Goal: Task Accomplishment & Management: Use online tool/utility

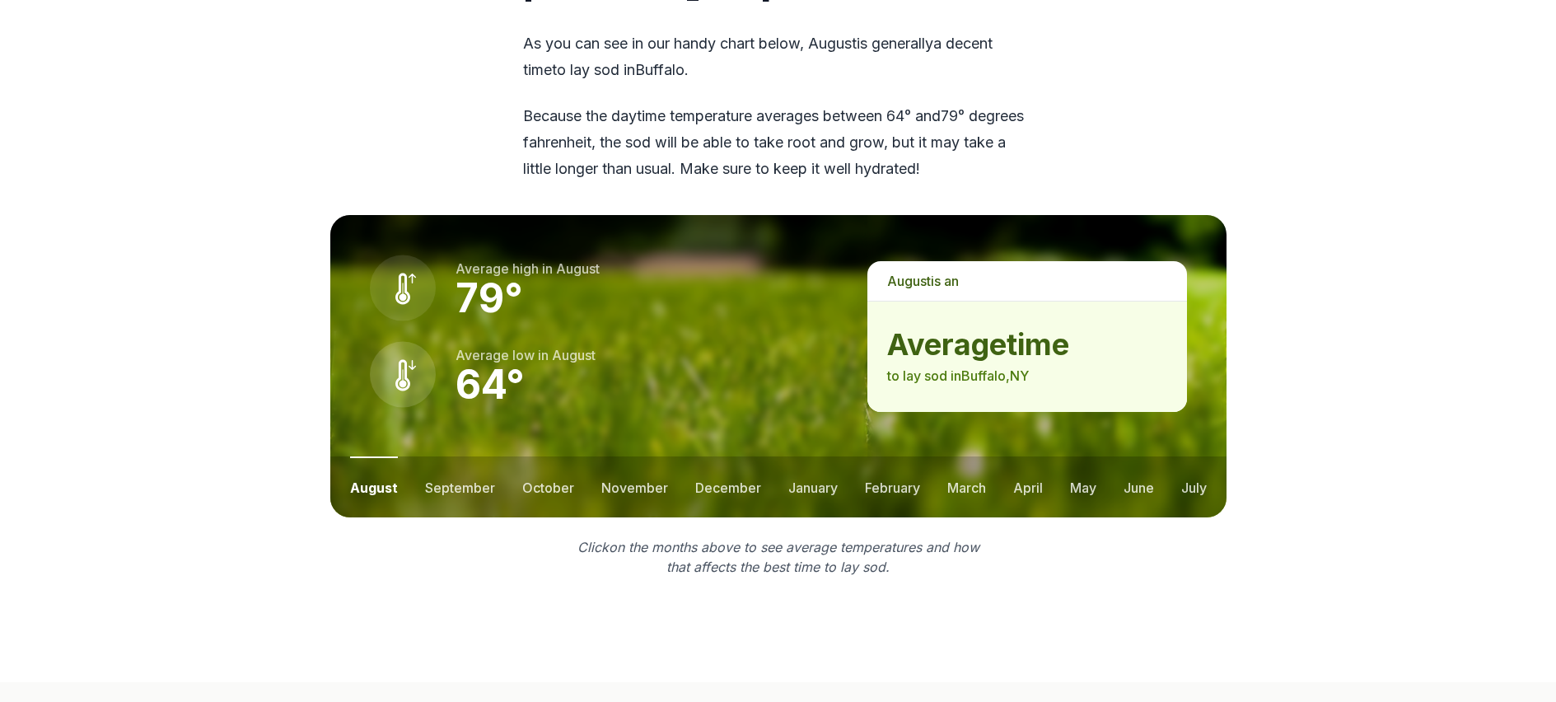
scroll to position [2152, 0]
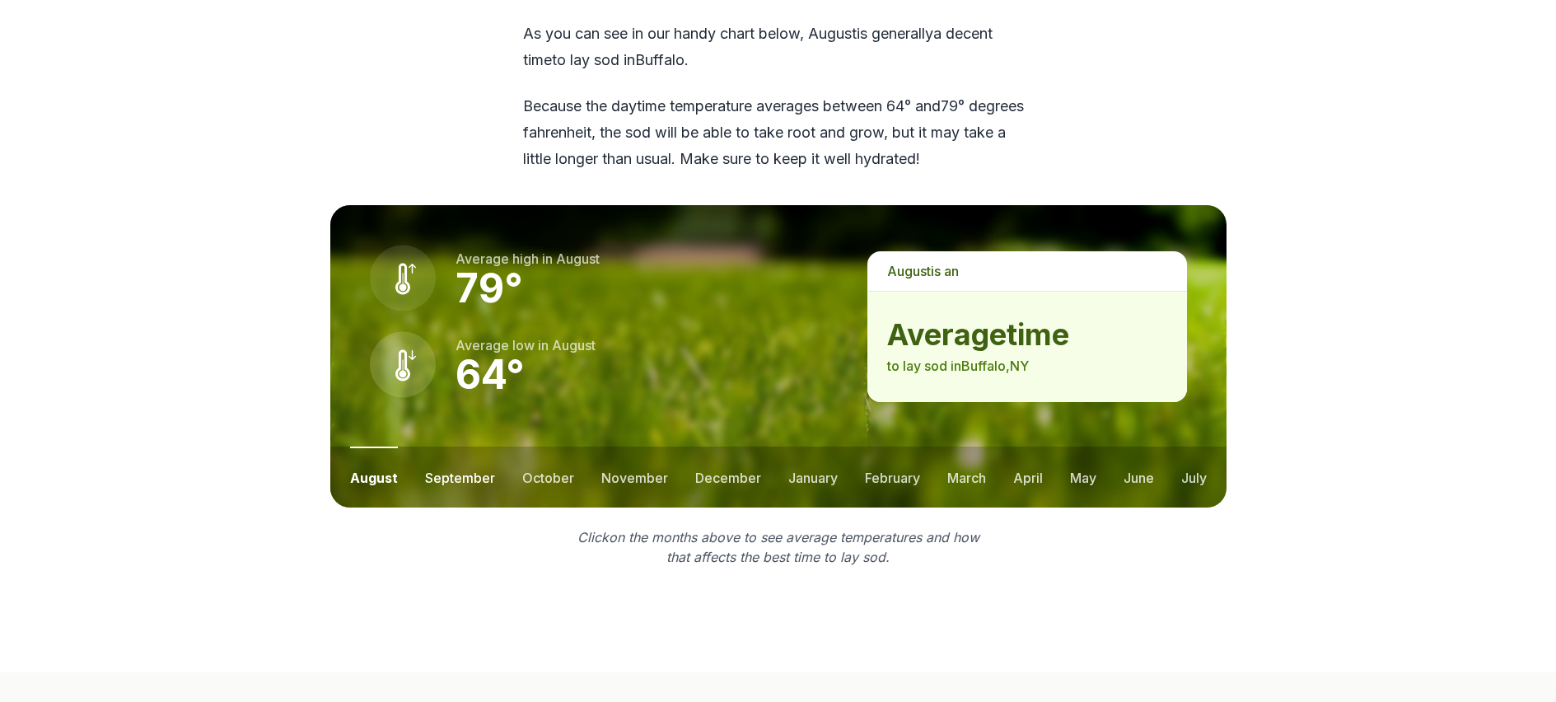
click at [453, 446] on button "september" at bounding box center [460, 476] width 70 height 61
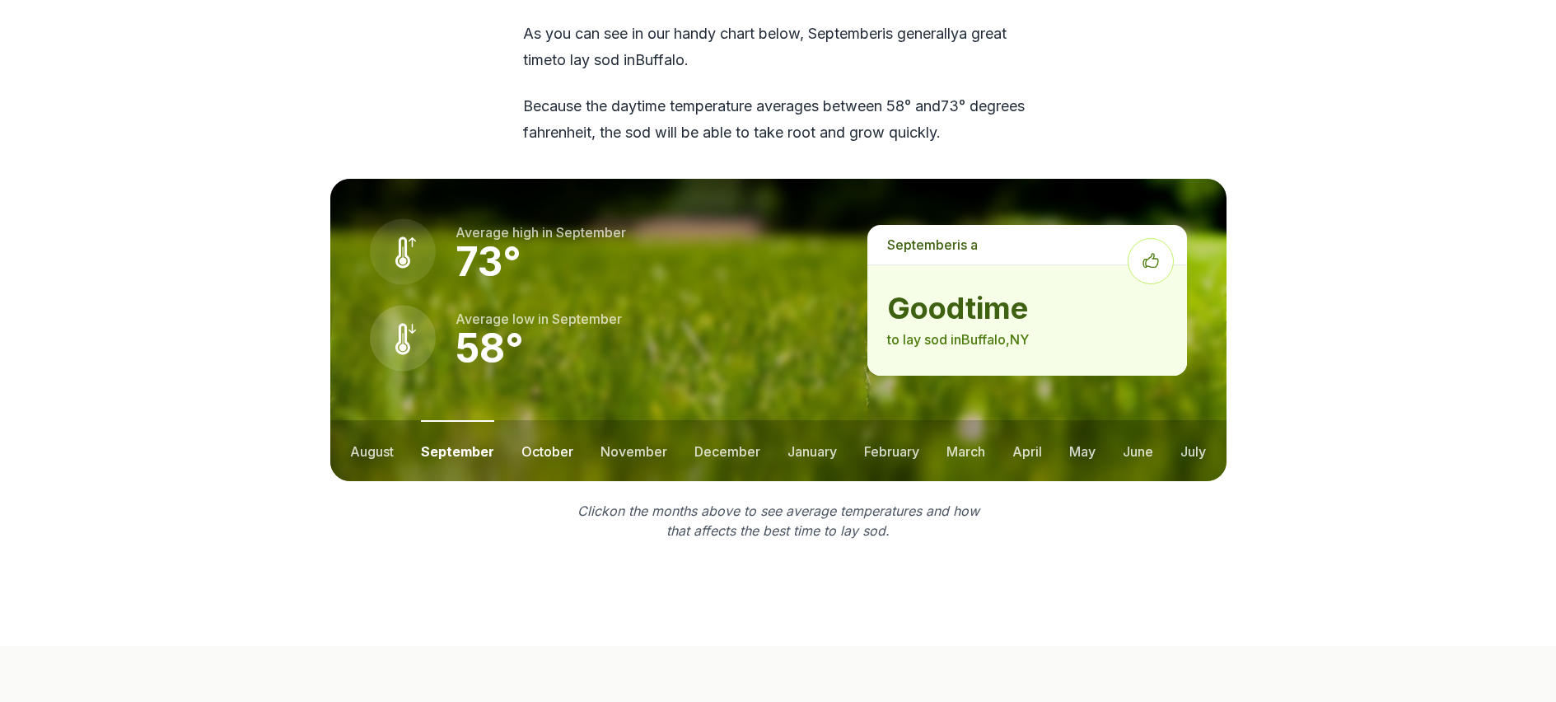
click at [549, 420] on button "october" at bounding box center [547, 450] width 52 height 61
click at [614, 420] on button "november" at bounding box center [633, 450] width 67 height 61
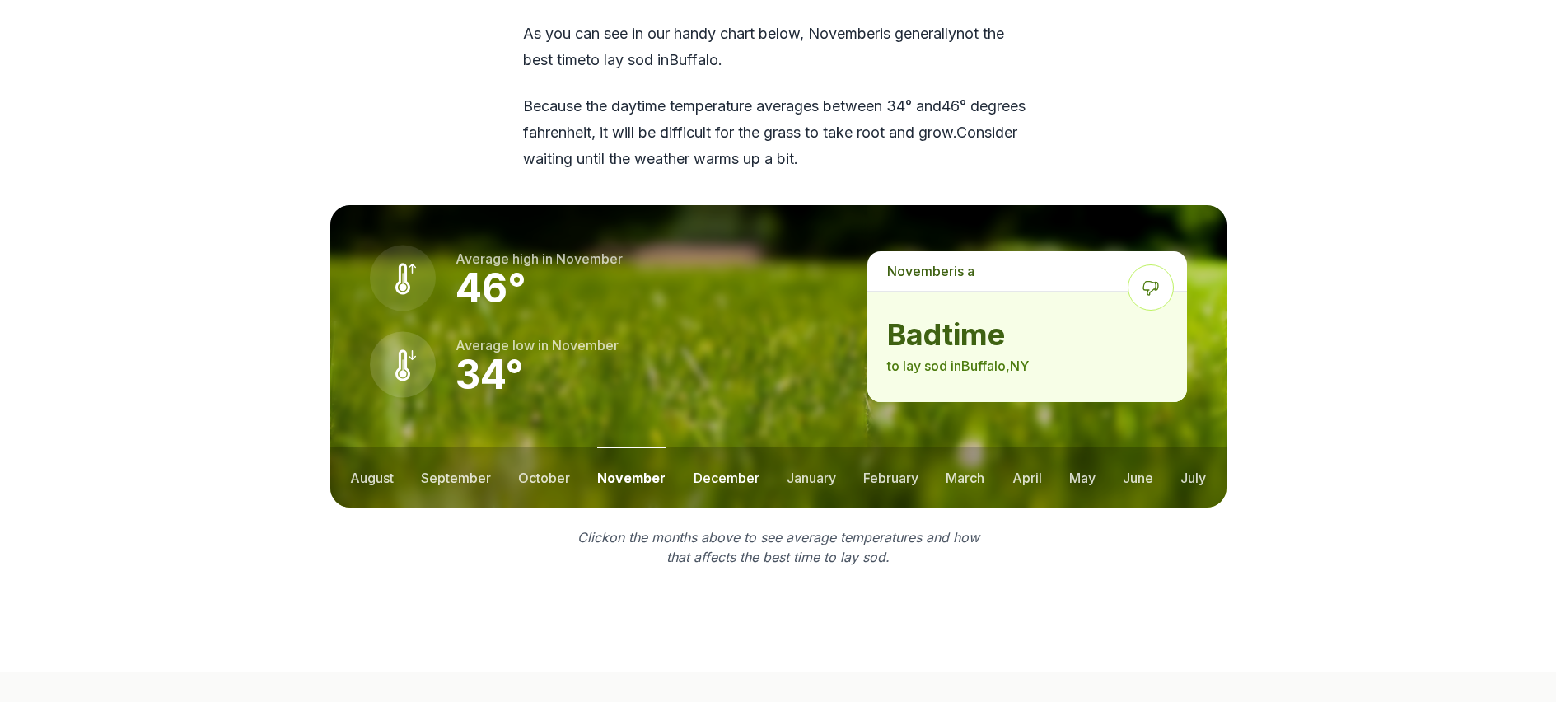
click at [693, 446] on button "december" at bounding box center [726, 476] width 66 height 61
click at [980, 446] on button "march" at bounding box center [965, 476] width 39 height 61
click at [1021, 446] on button "april" at bounding box center [1028, 476] width 30 height 61
click at [1084, 446] on button "may" at bounding box center [1082, 476] width 26 height 61
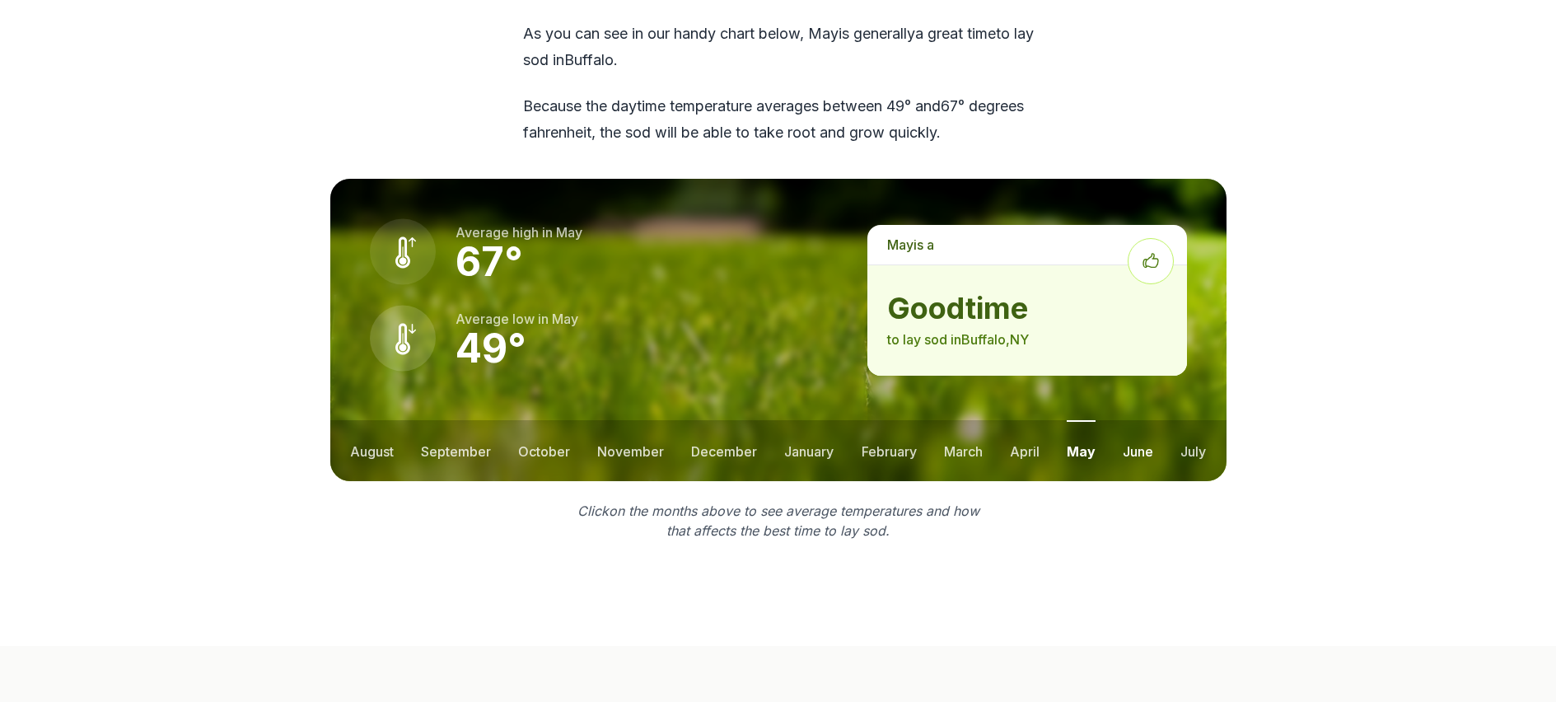
click at [1139, 420] on button "june" at bounding box center [1138, 450] width 30 height 61
click at [1202, 420] on button "july" at bounding box center [1193, 450] width 26 height 61
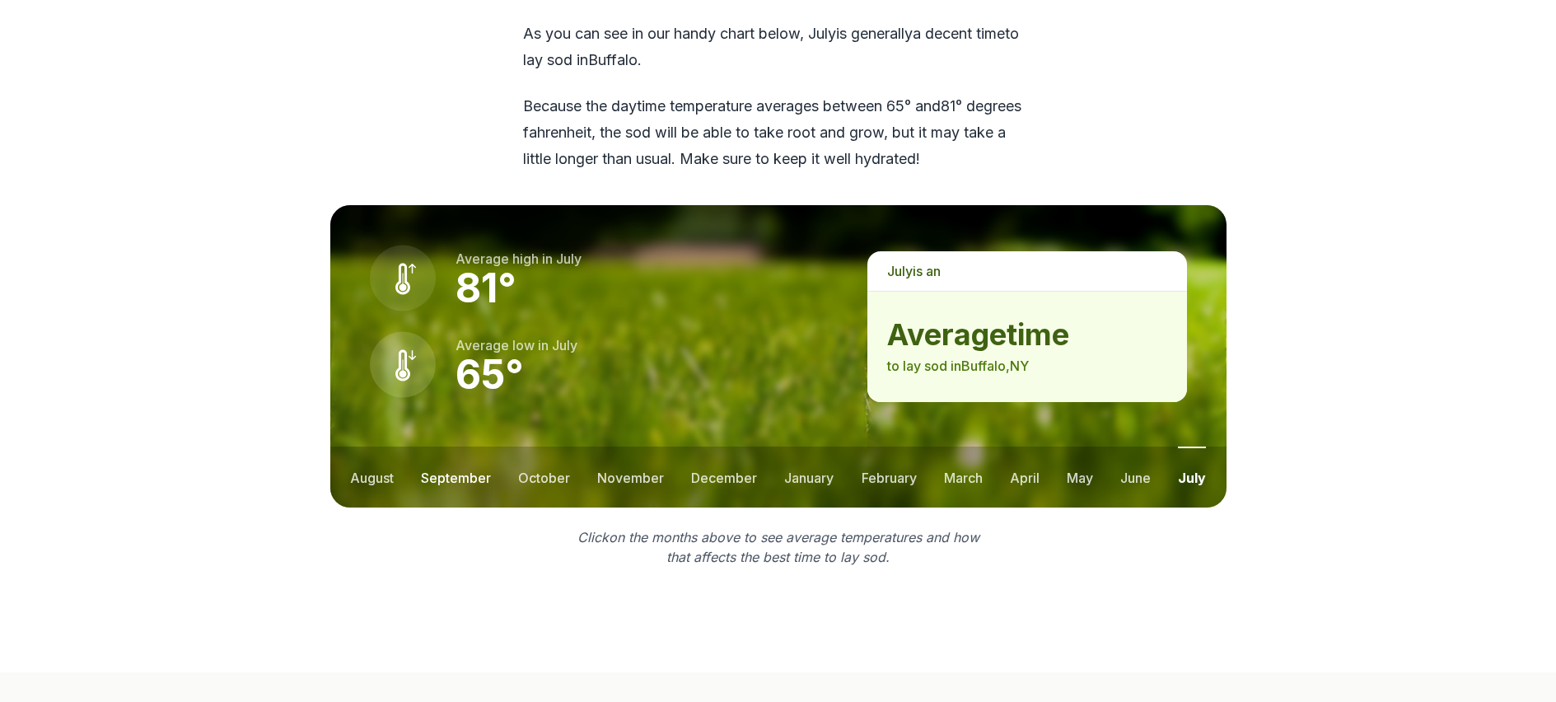
click at [441, 446] on button "september" at bounding box center [456, 476] width 70 height 61
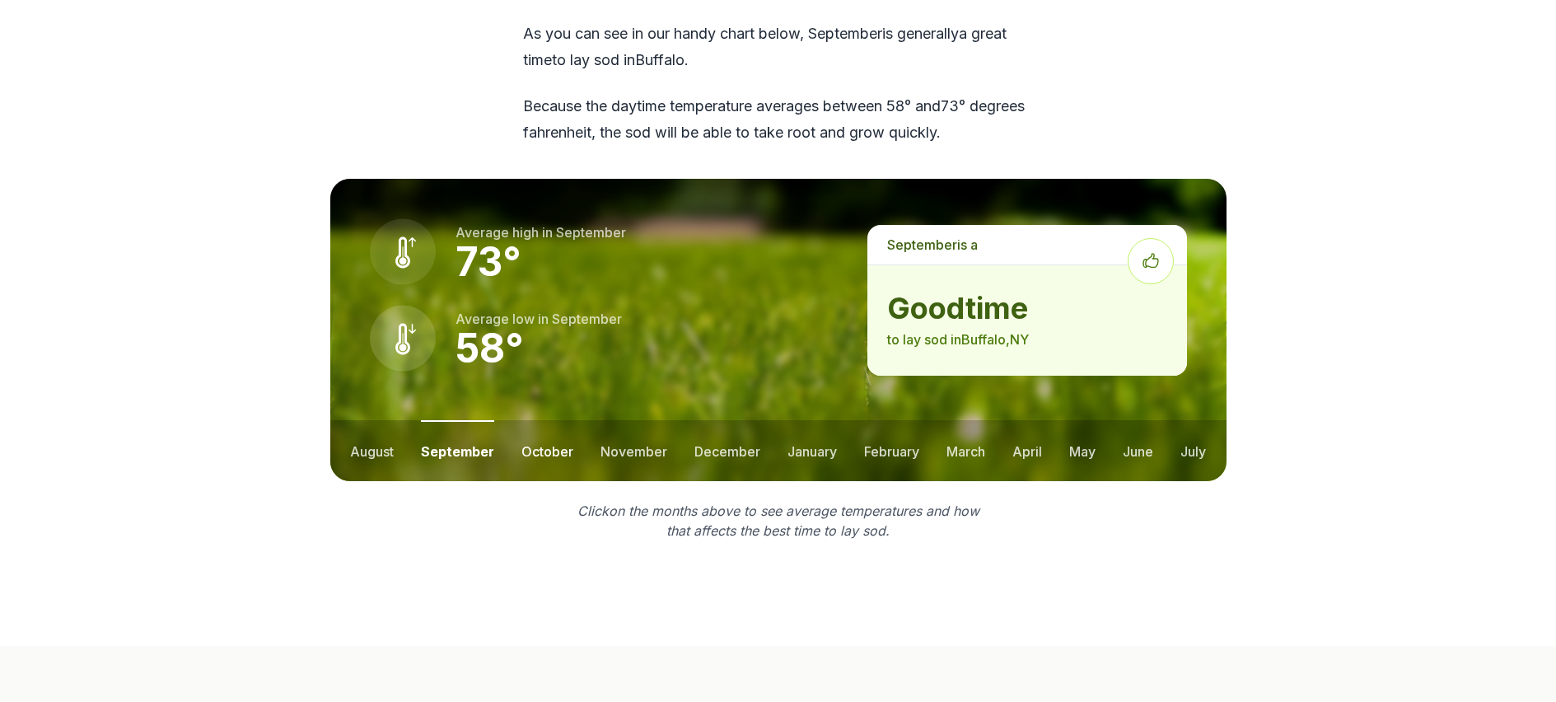
click at [553, 420] on button "october" at bounding box center [547, 450] width 52 height 61
click at [433, 420] on button "september" at bounding box center [456, 450] width 70 height 61
click at [369, 420] on button "august" at bounding box center [372, 450] width 44 height 61
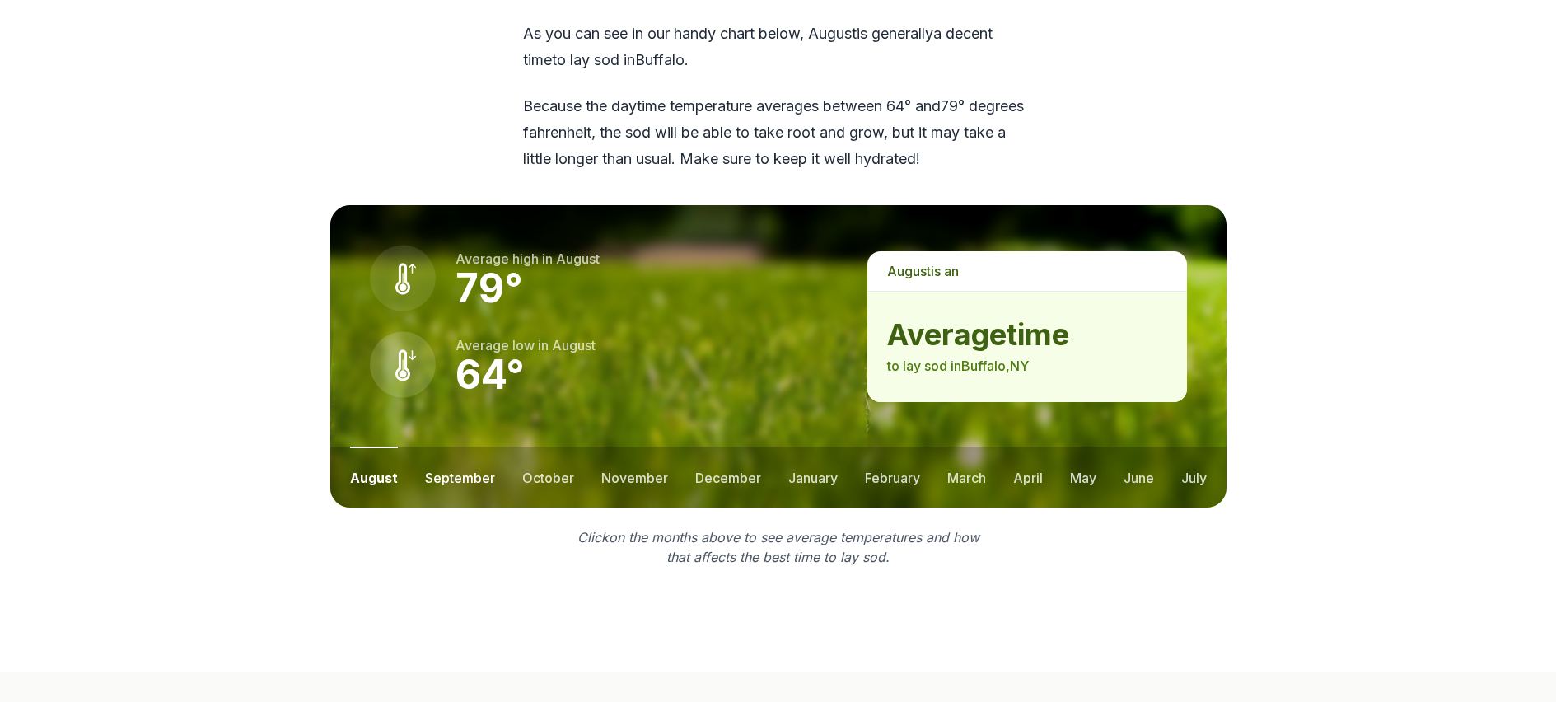
click at [450, 446] on button "september" at bounding box center [460, 476] width 70 height 61
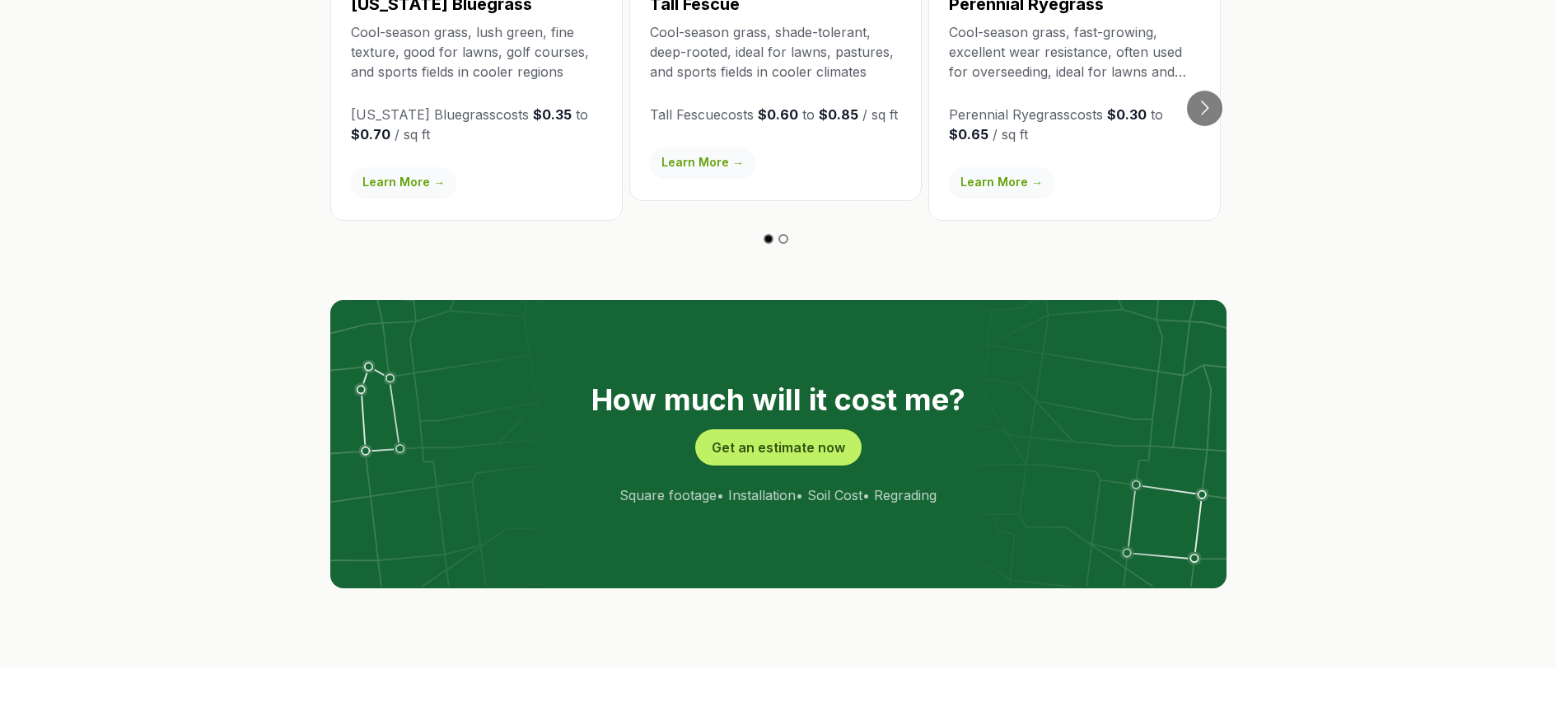
scroll to position [3104, 0]
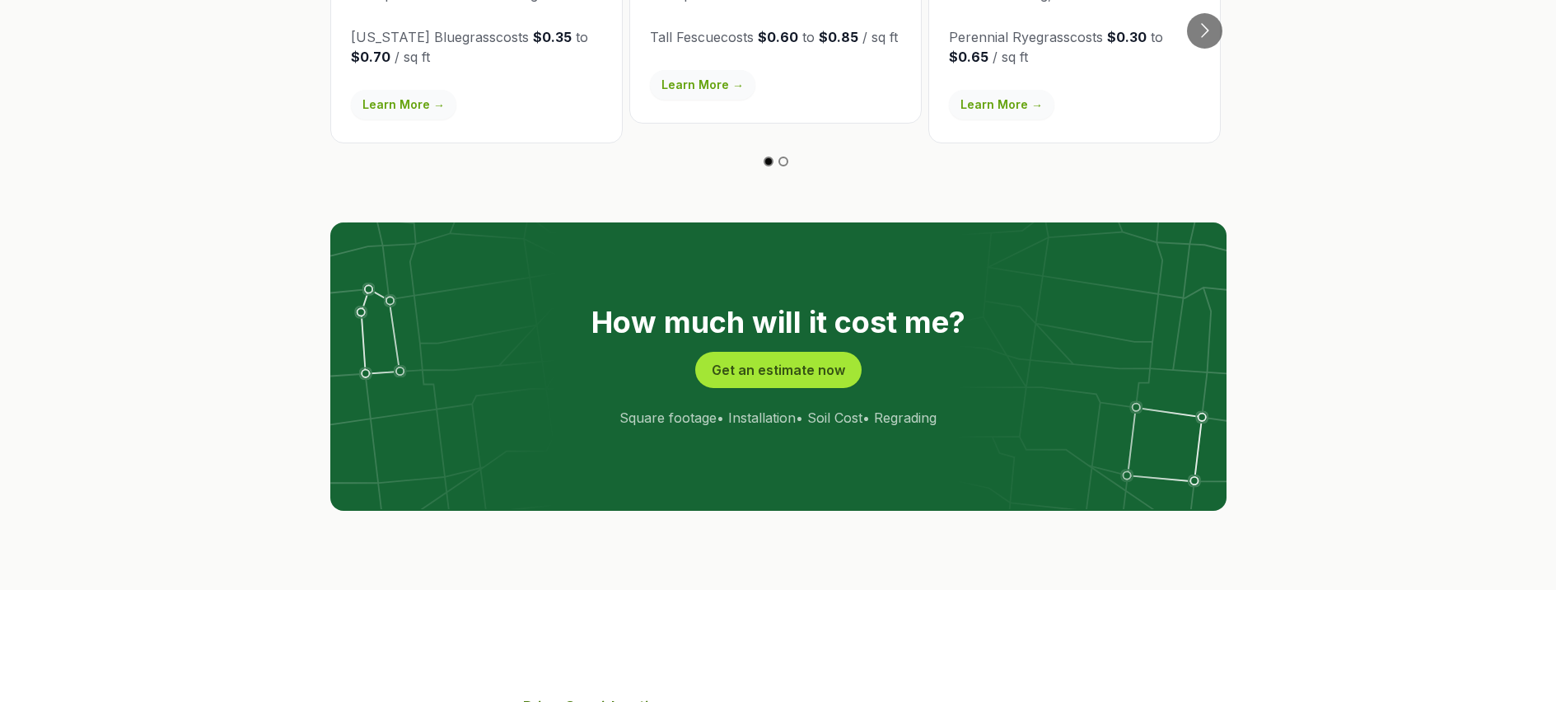
click at [758, 352] on button "Get an estimate now" at bounding box center [778, 370] width 166 height 36
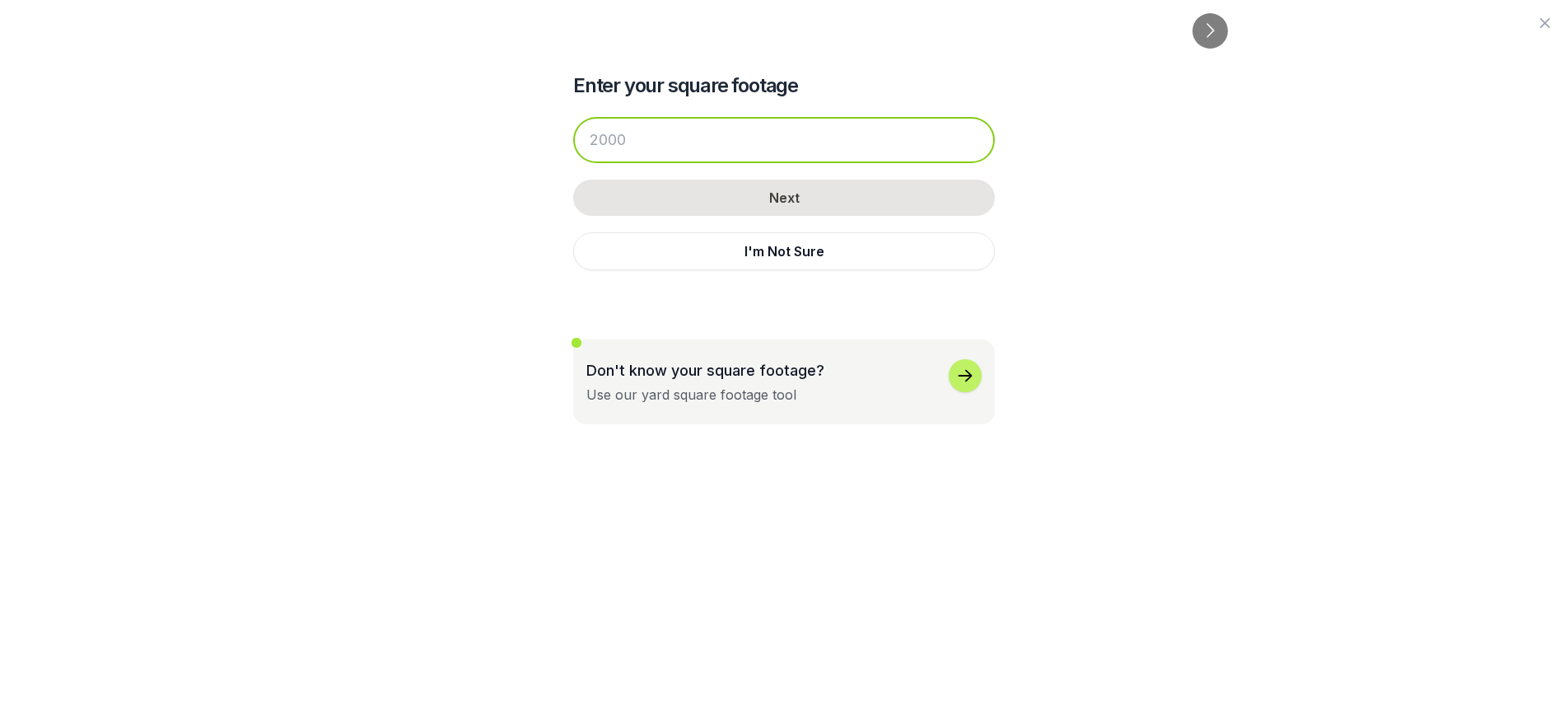
click at [662, 132] on input "number" at bounding box center [784, 140] width 422 height 46
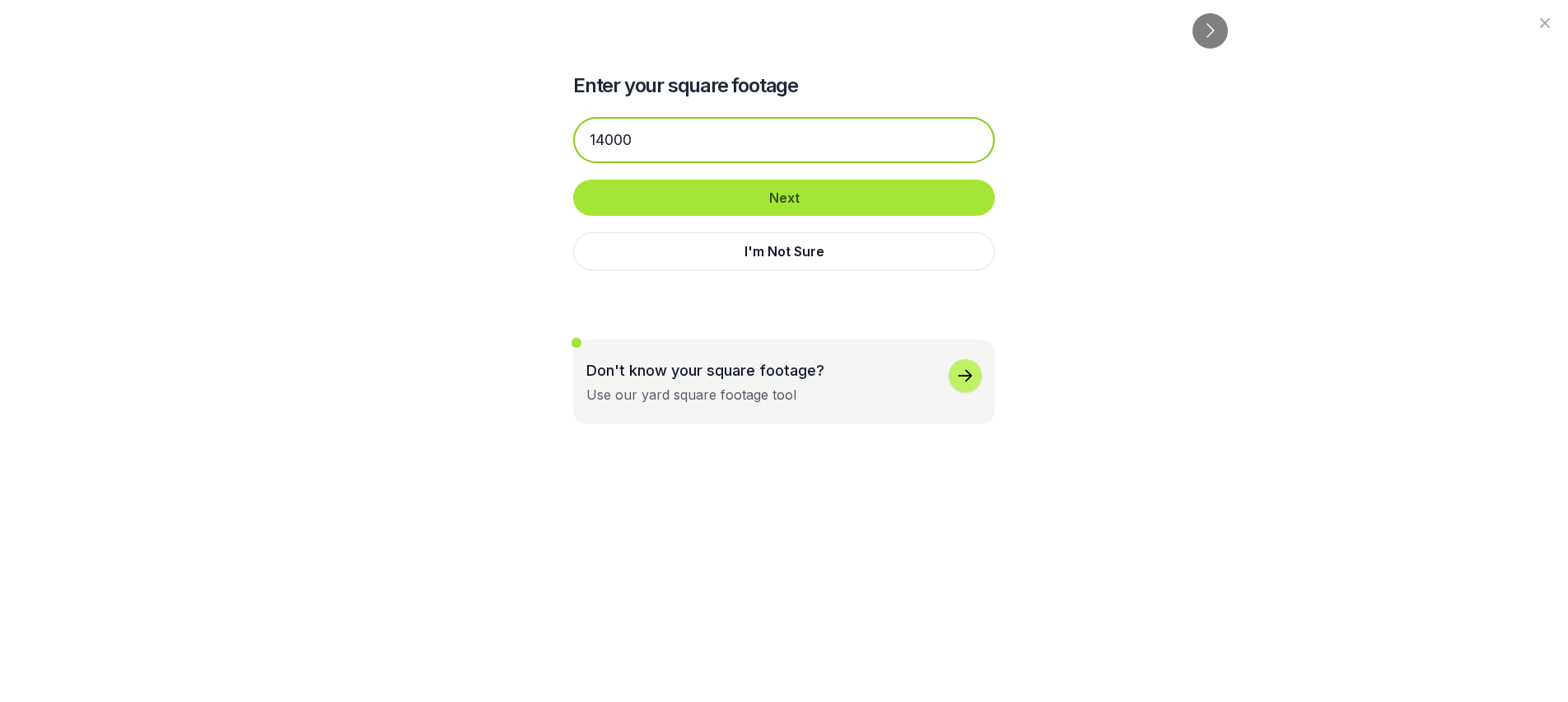
type input "14000"
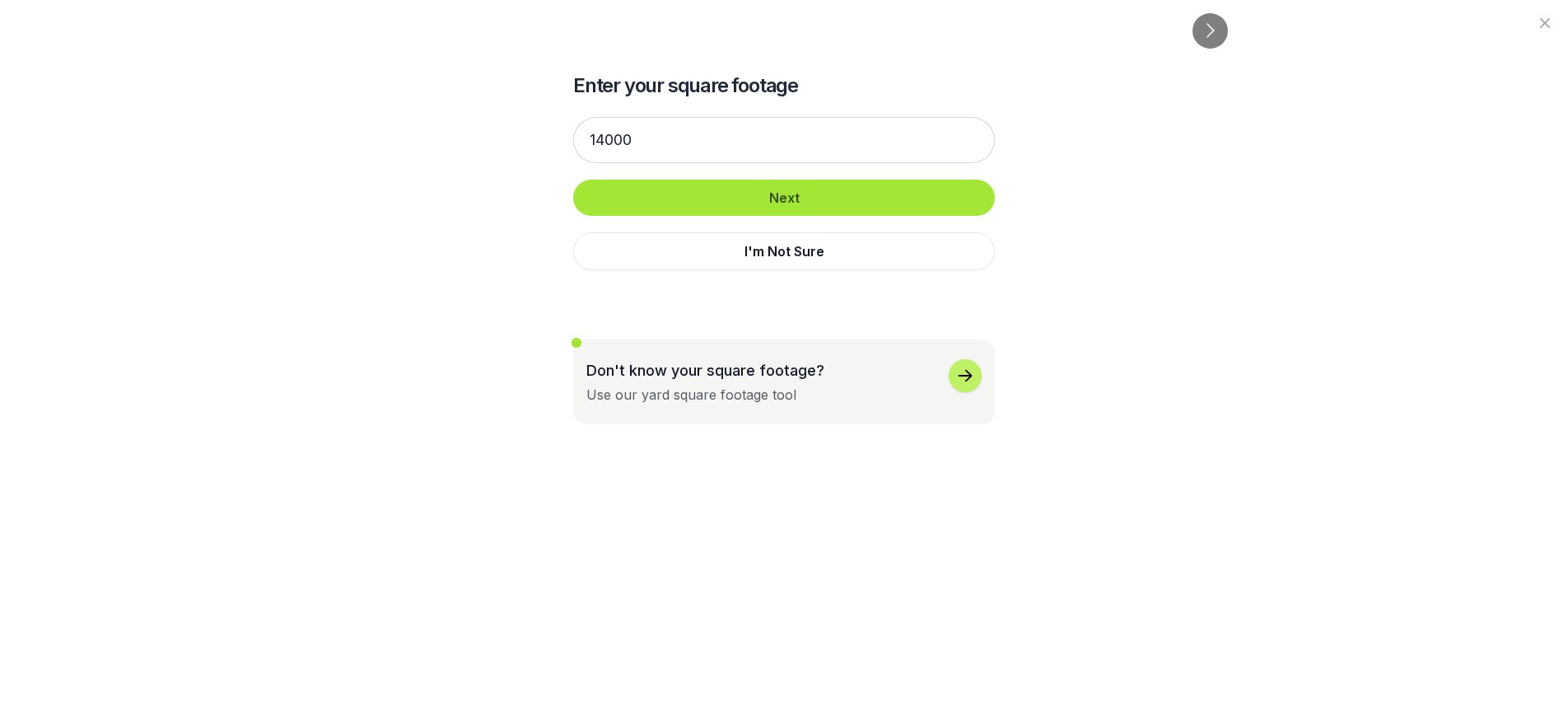
click at [742, 212] on button "Next" at bounding box center [784, 198] width 422 height 36
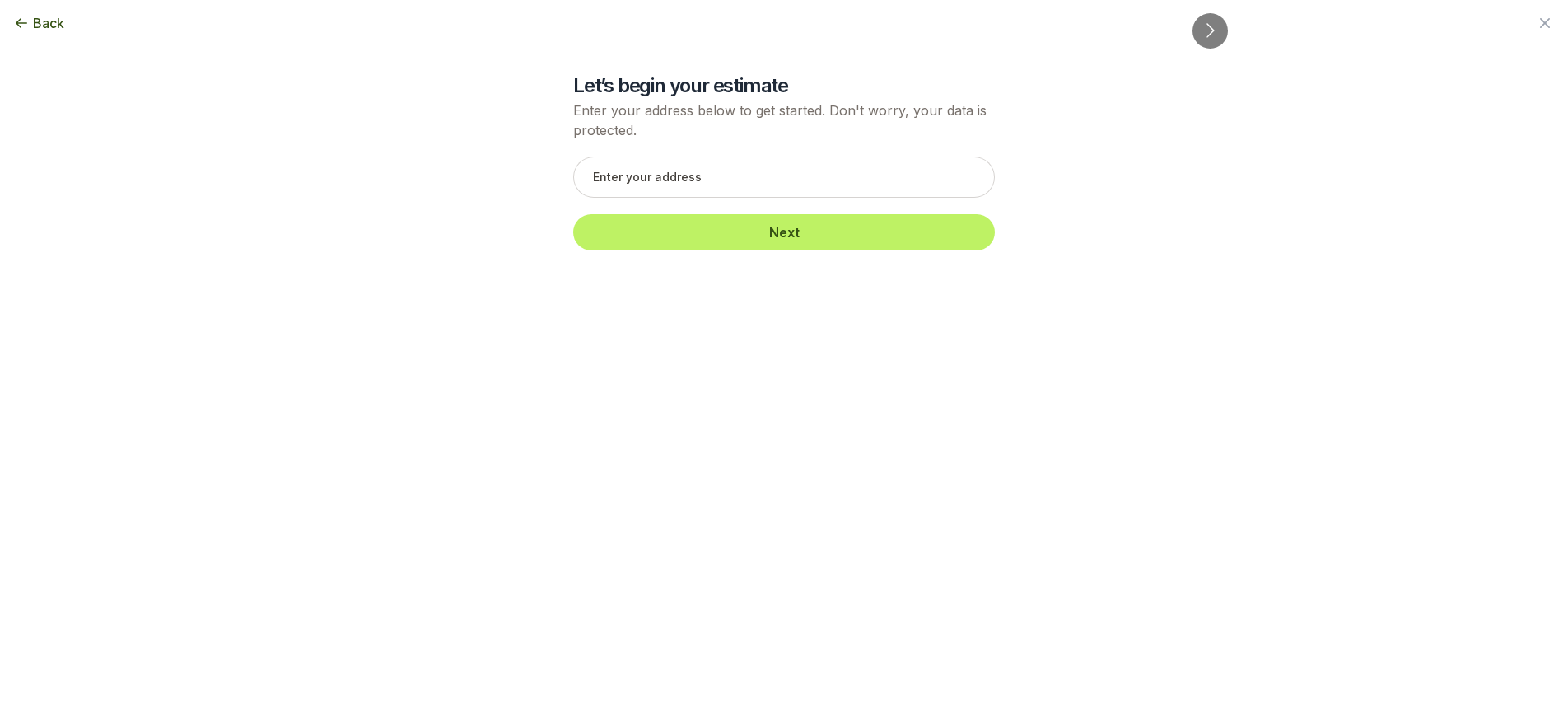
click at [36, 24] on span "Back" at bounding box center [48, 23] width 31 height 20
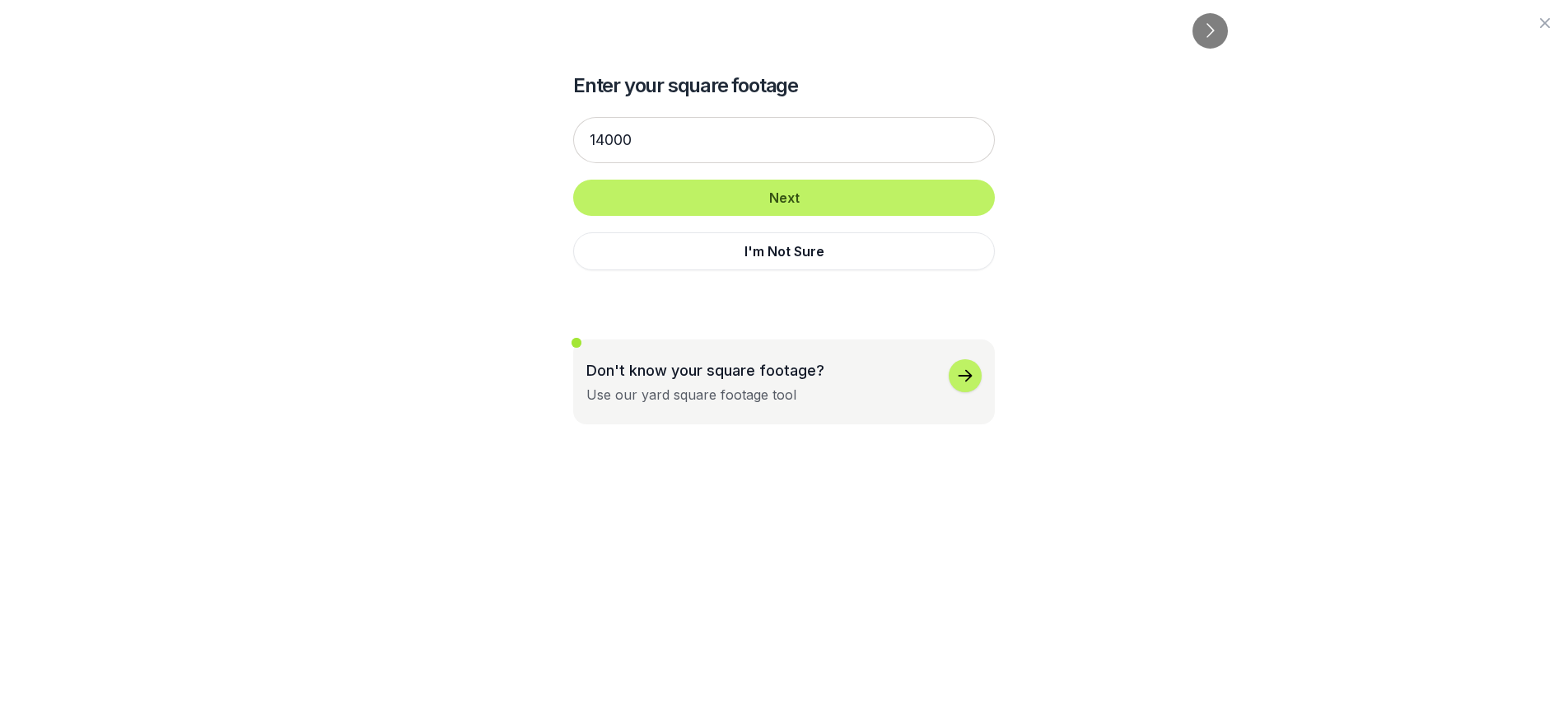
click at [1541, 19] on icon "button" at bounding box center [1545, 23] width 10 height 10
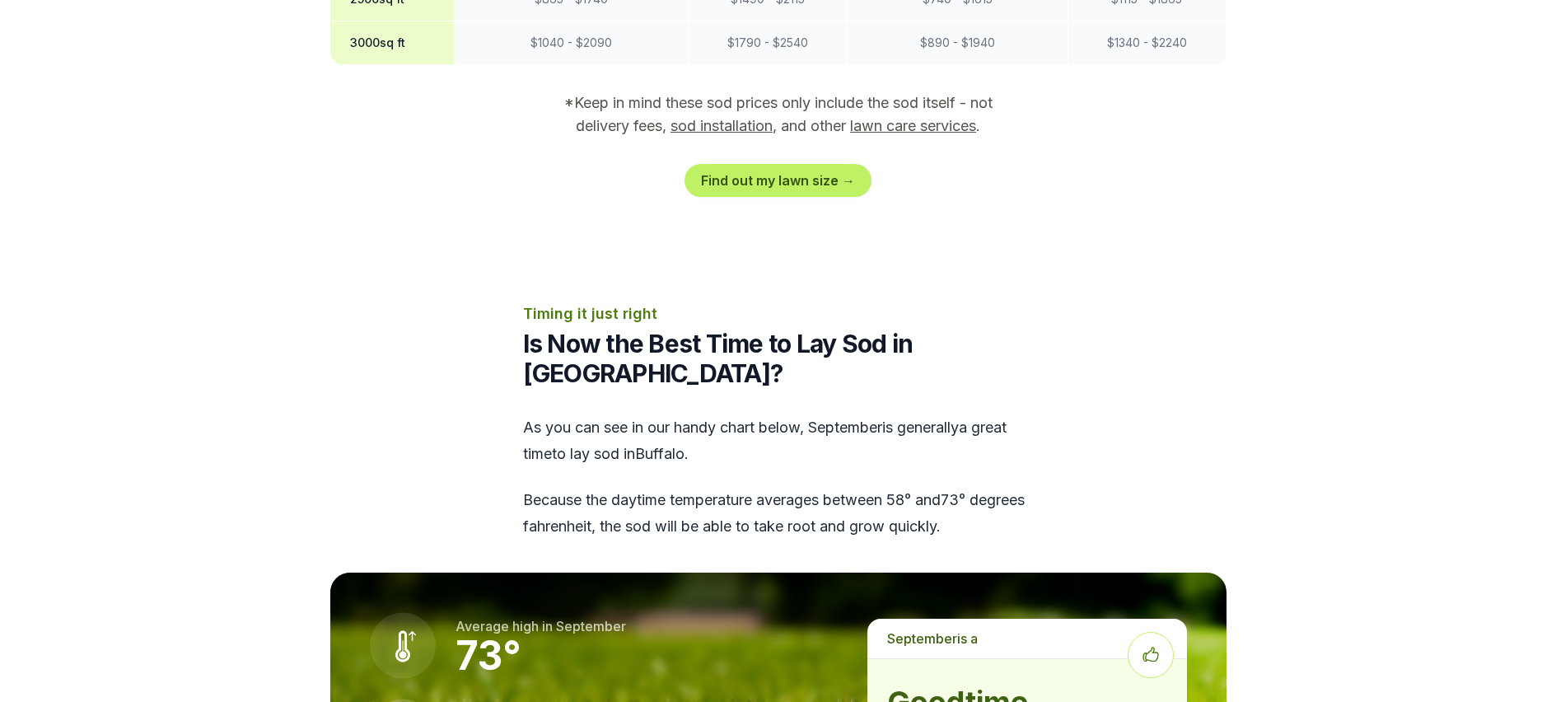
scroll to position [389, 0]
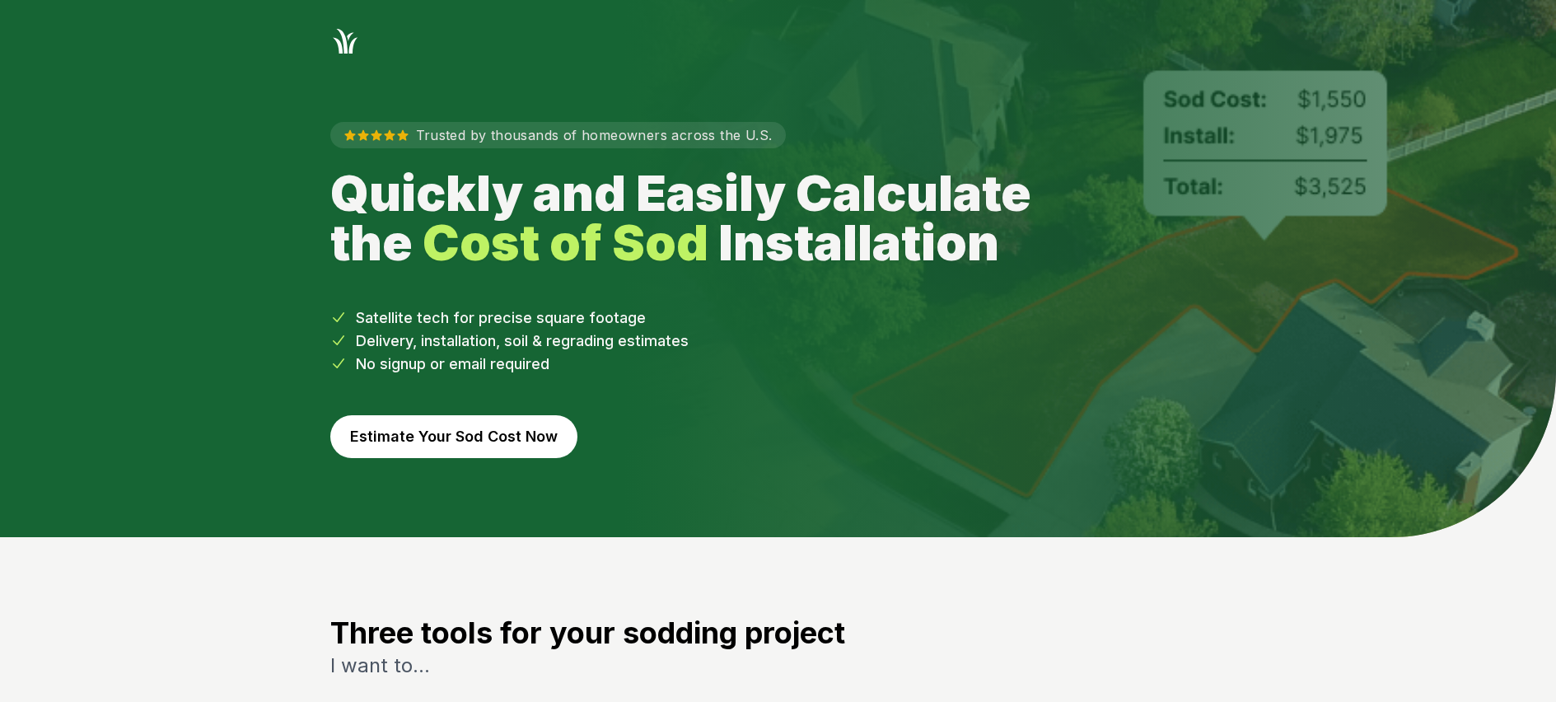
click at [475, 438] on button "Estimate Your Sod Cost Now" at bounding box center [453, 436] width 247 height 43
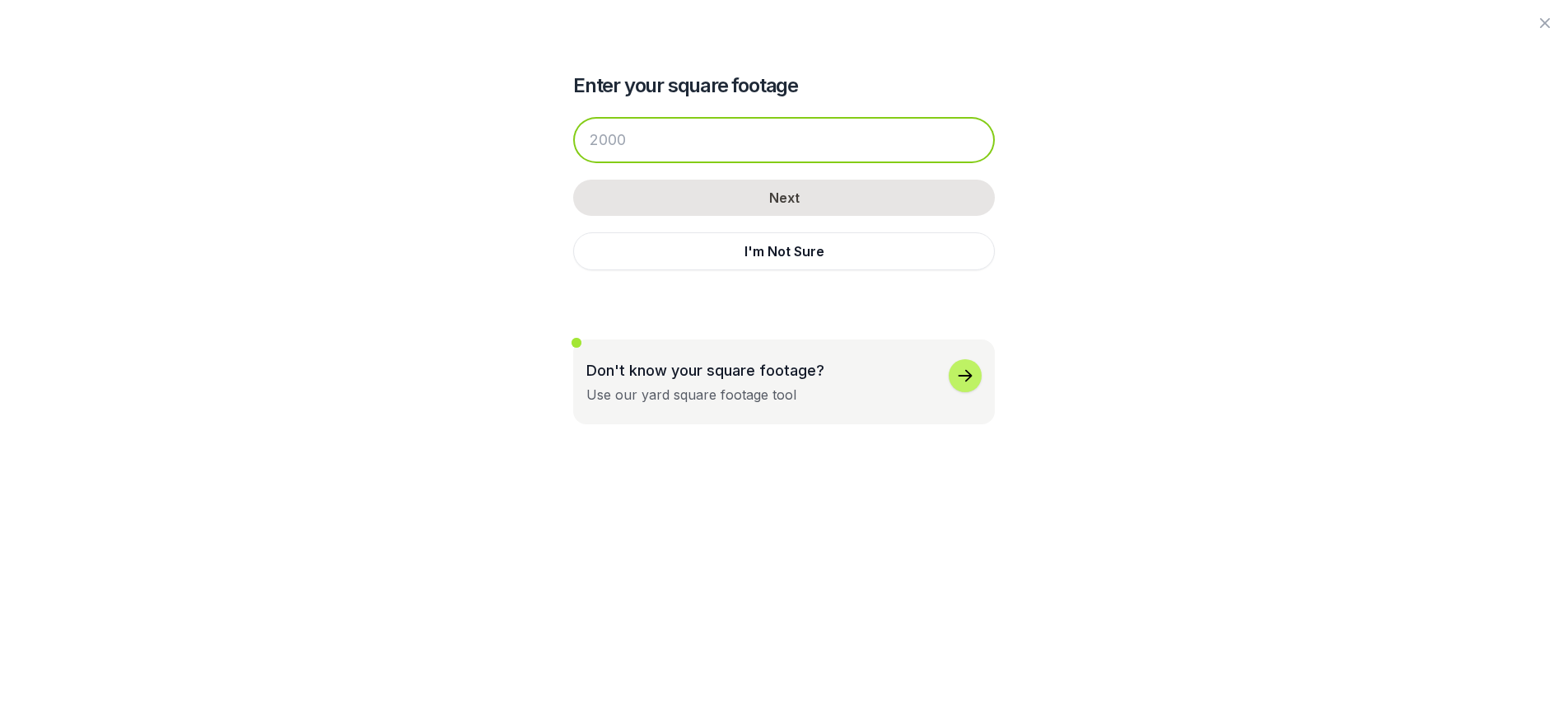
click at [620, 142] on input "number" at bounding box center [784, 140] width 422 height 46
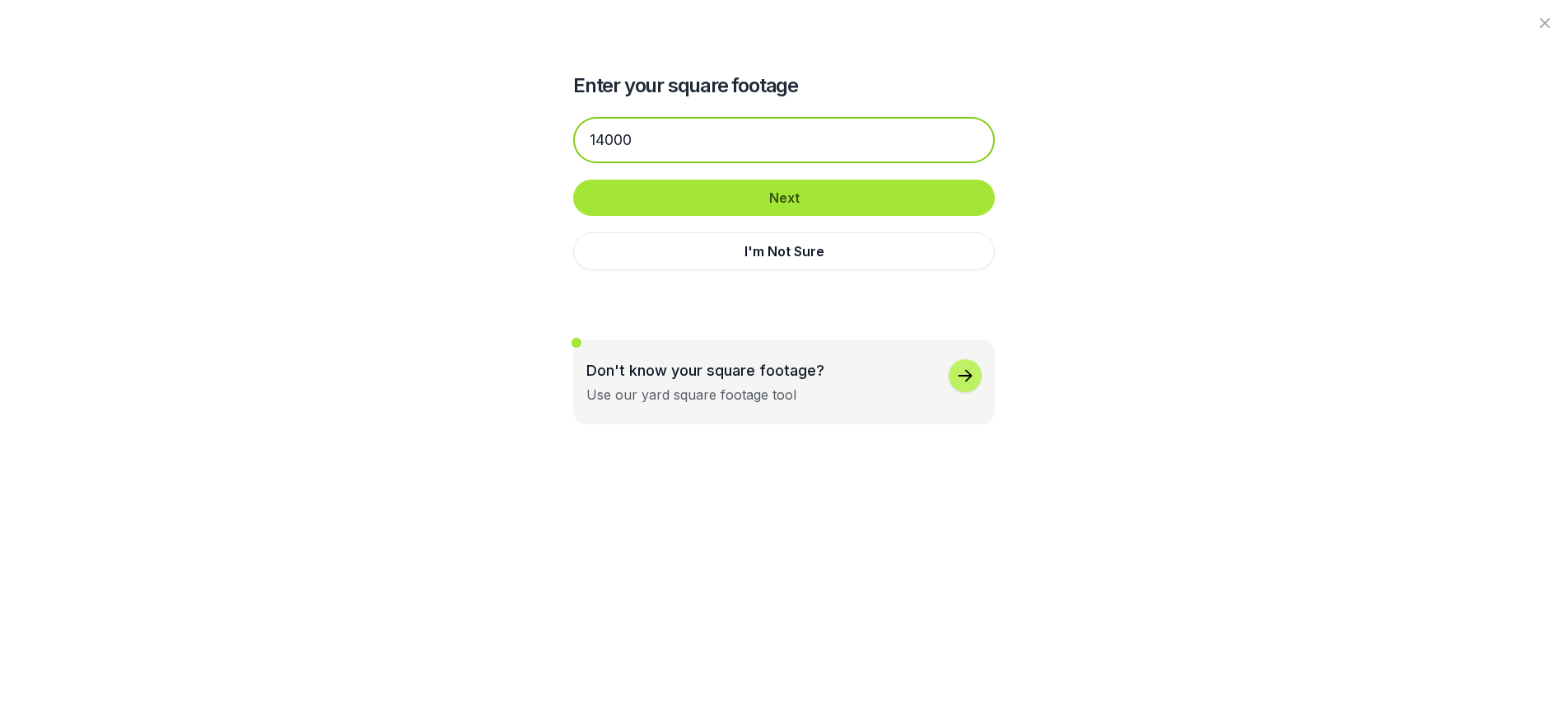
type input "14000"
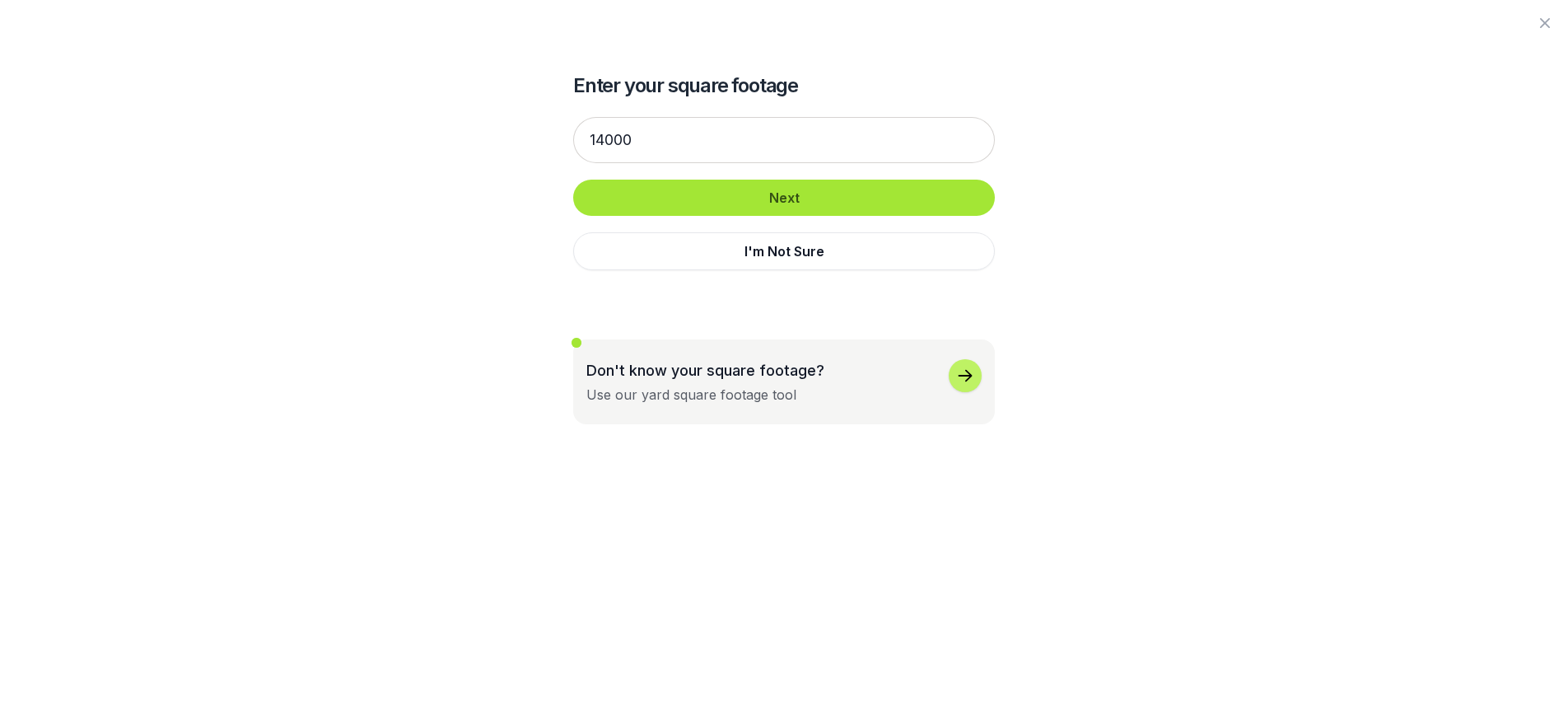
click at [686, 200] on button "Next" at bounding box center [784, 198] width 422 height 36
